Goal: Task Accomplishment & Management: Manage account settings

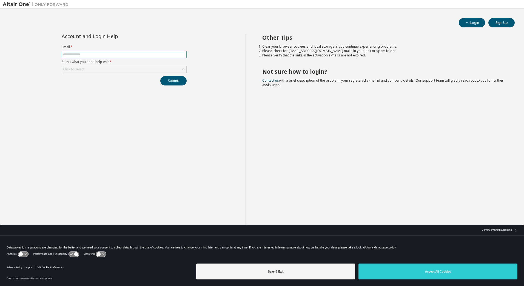
click at [81, 56] on input "text" at bounding box center [124, 54] width 122 height 4
type input "**********"
click at [85, 68] on div "Click to select" at bounding box center [124, 69] width 125 height 7
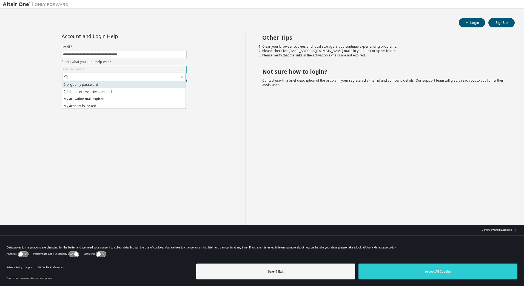
click at [89, 83] on li "I forgot my password" at bounding box center [123, 84] width 123 height 7
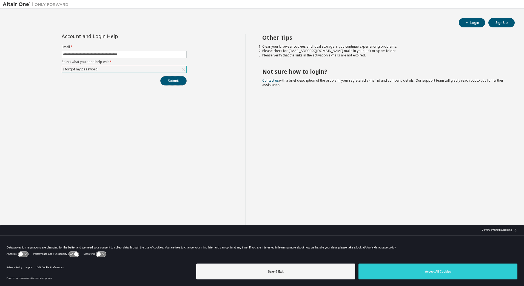
click at [169, 83] on button "Submit" at bounding box center [173, 80] width 26 height 9
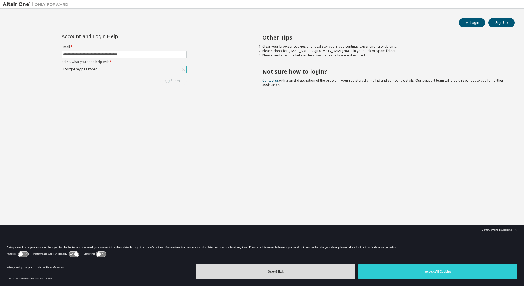
click at [324, 273] on button "Save & Exit" at bounding box center [275, 272] width 159 height 16
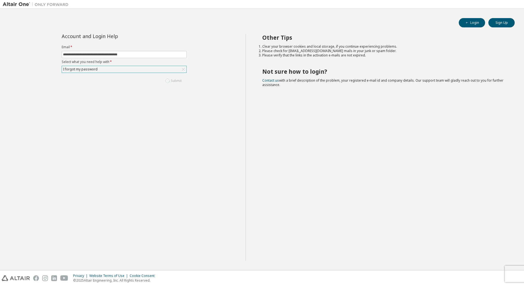
click at [90, 68] on div "I forgot my password" at bounding box center [80, 69] width 36 height 6
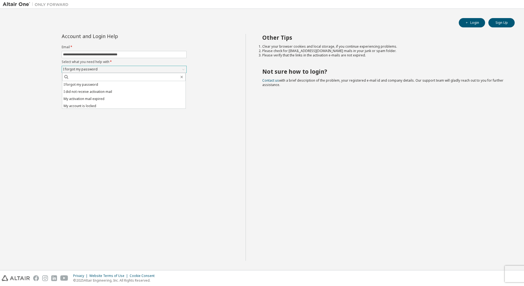
click at [92, 69] on div "I forgot my password" at bounding box center [80, 69] width 36 height 6
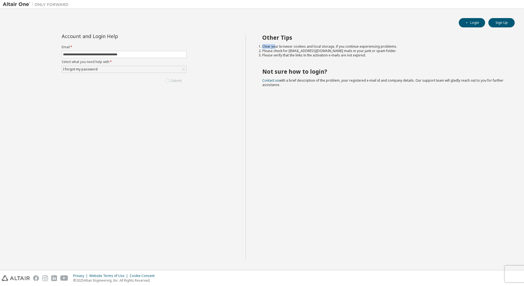
drag, startPoint x: 277, startPoint y: 46, endPoint x: 374, endPoint y: 62, distance: 98.6
click at [374, 62] on div "Other Tips Clear your browser cookies and local storage, if you continue experi…" at bounding box center [384, 147] width 276 height 227
click at [480, 25] on button "Login" at bounding box center [472, 22] width 26 height 9
